Goal: Task Accomplishment & Management: Use online tool/utility

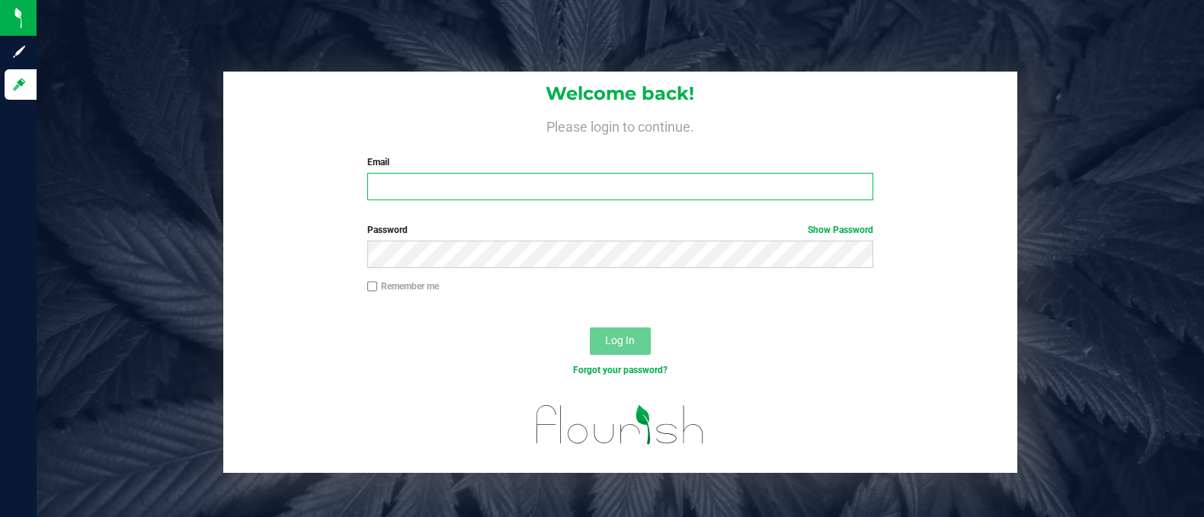
click at [562, 178] on input "Email" at bounding box center [620, 186] width 506 height 27
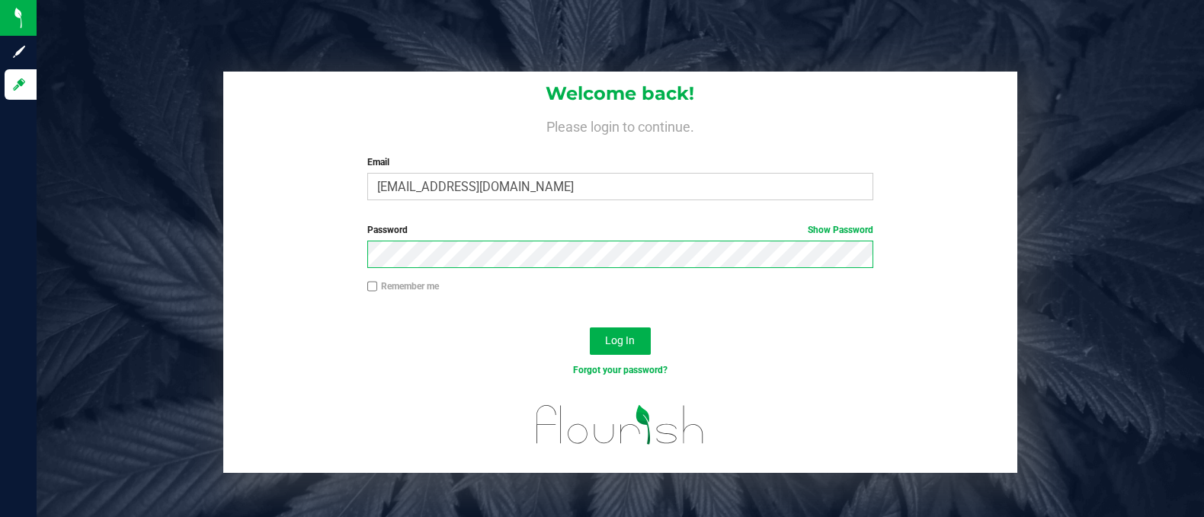
click at [590, 328] on button "Log In" at bounding box center [620, 341] width 61 height 27
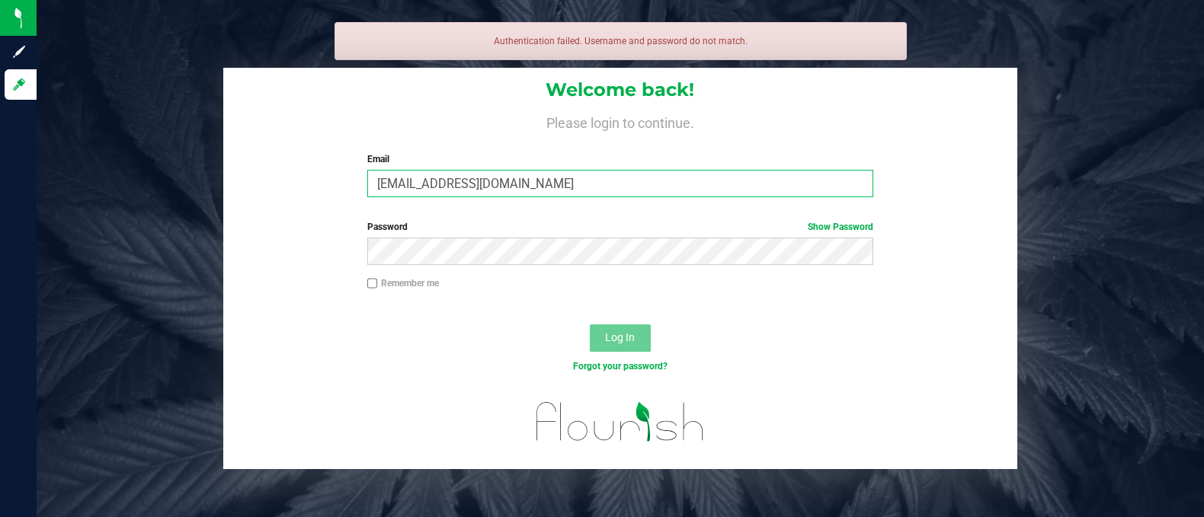
drag, startPoint x: 516, startPoint y: 184, endPoint x: 425, endPoint y: 179, distance: 90.8
click at [425, 179] on input "[EMAIL_ADDRESS][DOMAIN_NAME]" at bounding box center [620, 183] width 506 height 27
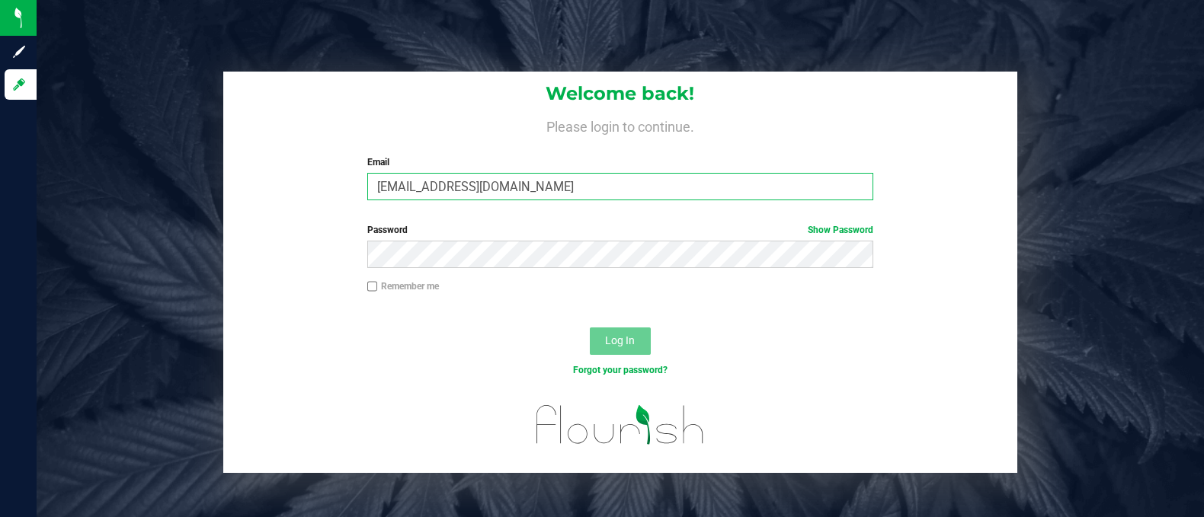
type input "[EMAIL_ADDRESS][DOMAIN_NAME]"
click at [590, 328] on button "Log In" at bounding box center [620, 341] width 61 height 27
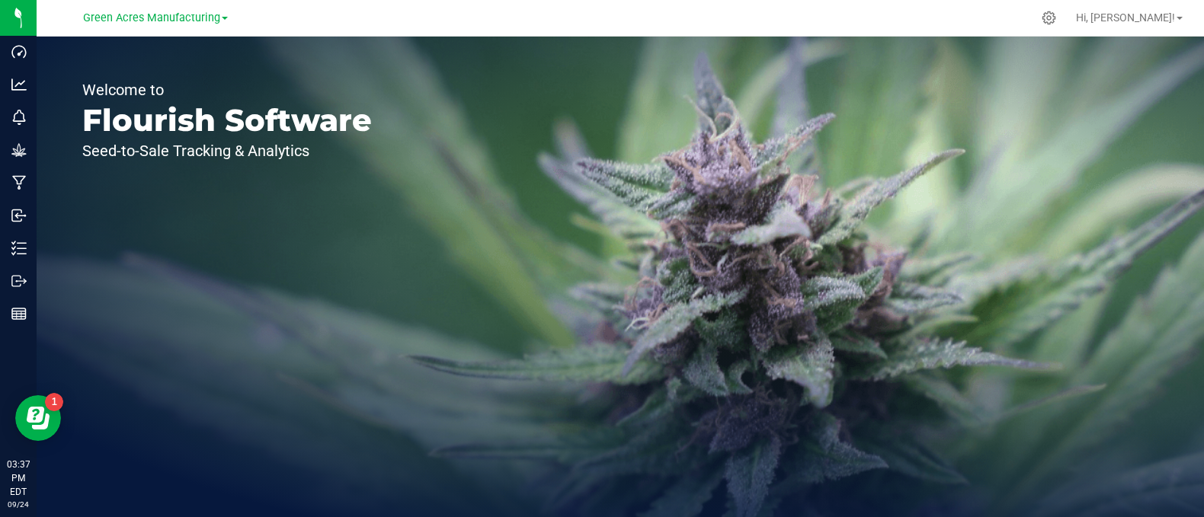
click at [158, 8] on div "Green Acres Manufacturing" at bounding box center [155, 17] width 145 height 18
click at [149, 22] on span "Green Acres Manufacturing" at bounding box center [151, 18] width 137 height 14
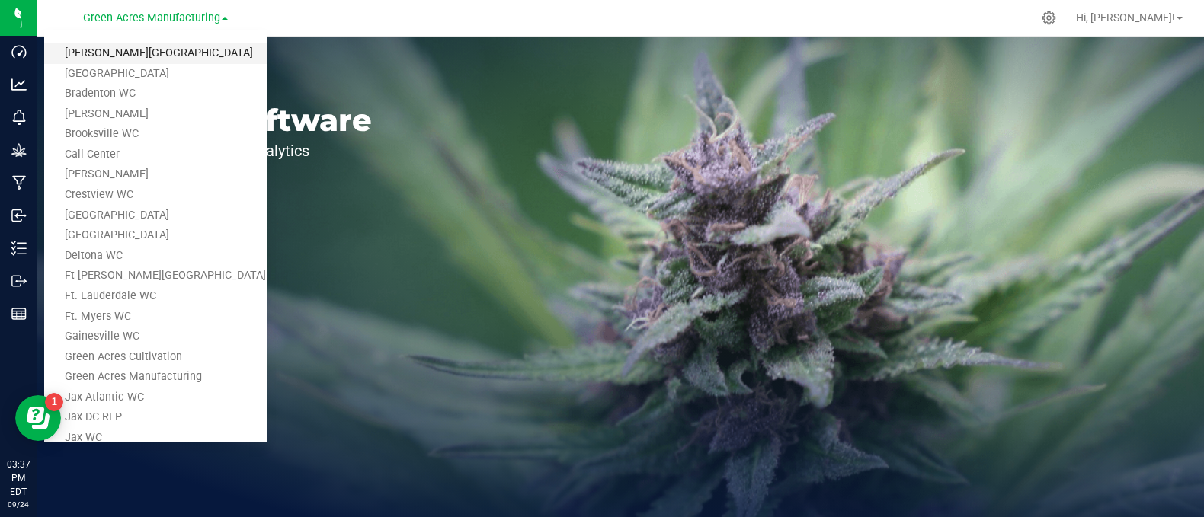
click at [126, 53] on link "[PERSON_NAME][GEOGRAPHIC_DATA]" at bounding box center [155, 53] width 222 height 21
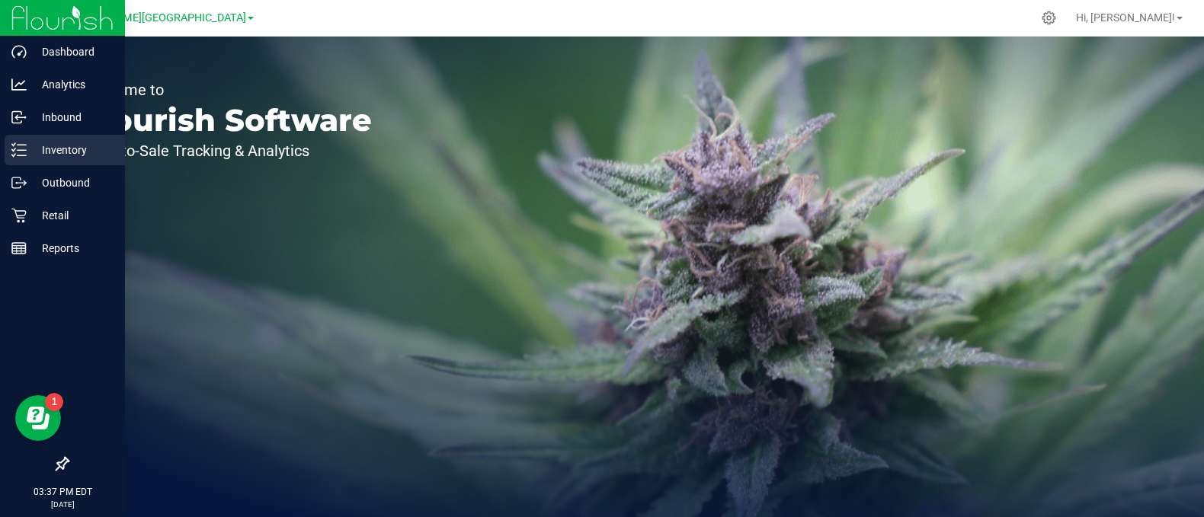
click at [62, 146] on p "Inventory" at bounding box center [72, 150] width 91 height 18
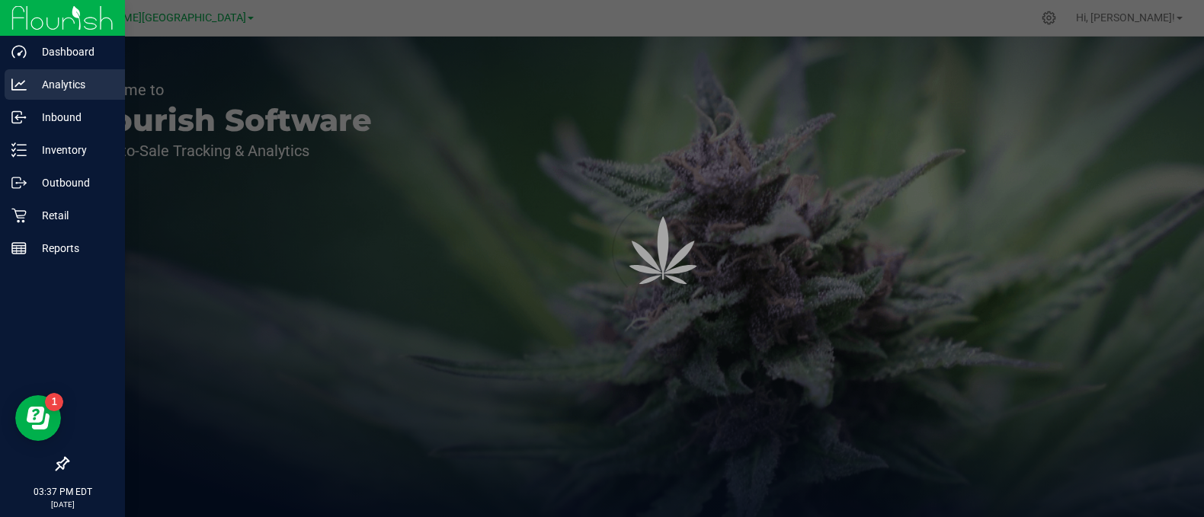
click at [75, 82] on p "Analytics" at bounding box center [72, 84] width 91 height 18
